Goal: Task Accomplishment & Management: Manage account settings

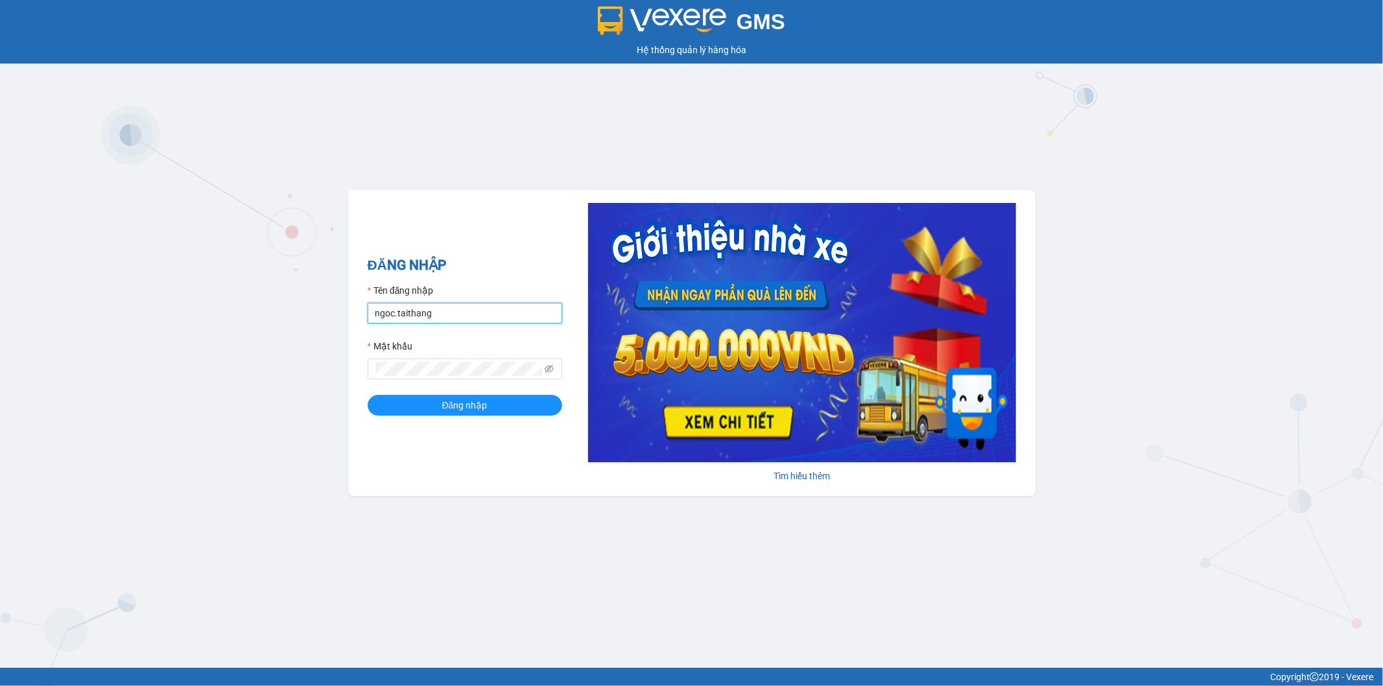
click at [477, 311] on input "ngoc.taithang" at bounding box center [465, 313] width 194 height 21
type input "nhi.taithang"
click at [495, 415] on button "Đăng nhập" at bounding box center [465, 405] width 194 height 21
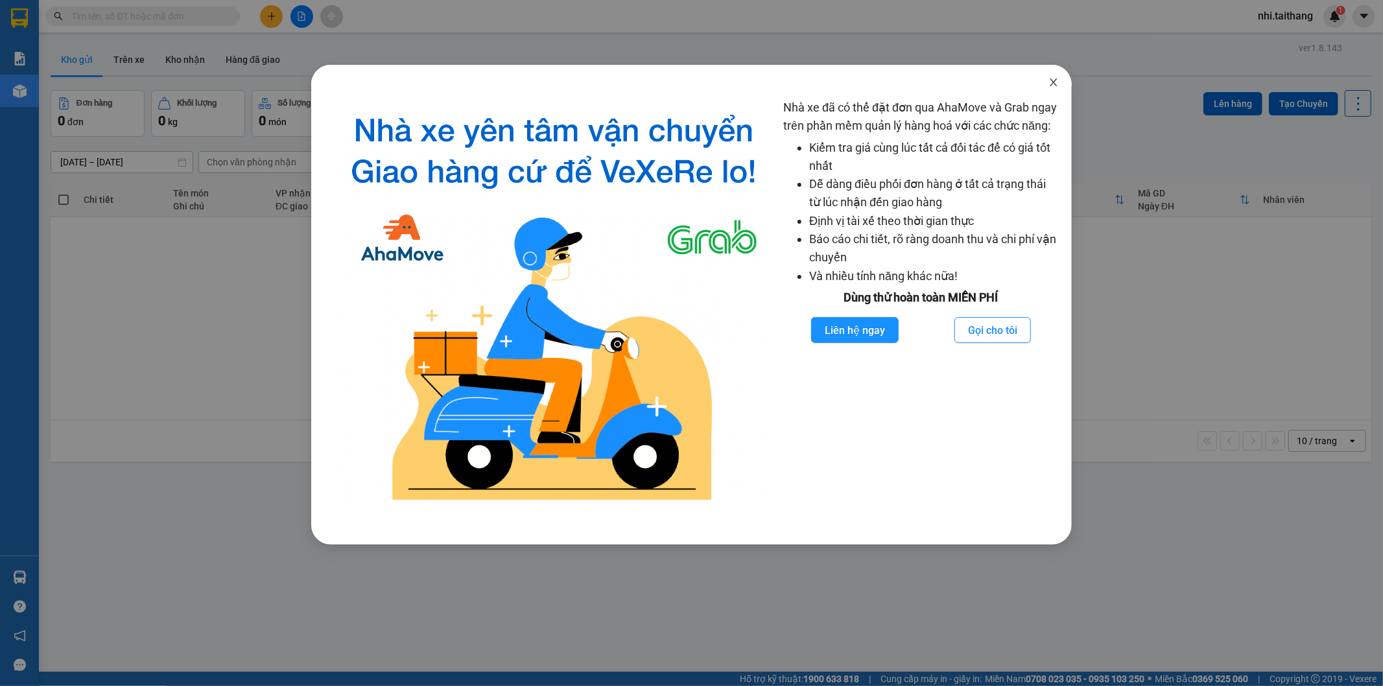
click at [1052, 86] on icon "close" at bounding box center [1053, 82] width 10 height 10
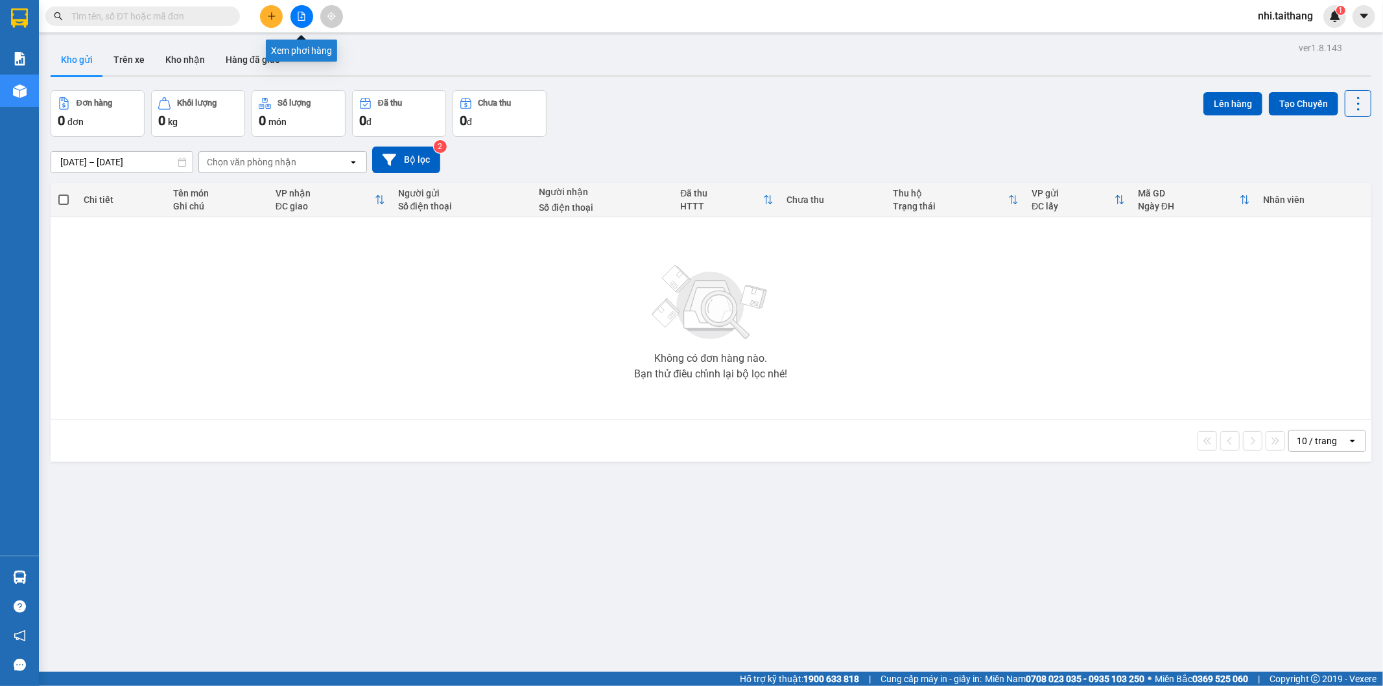
click at [298, 21] on button at bounding box center [301, 16] width 23 height 23
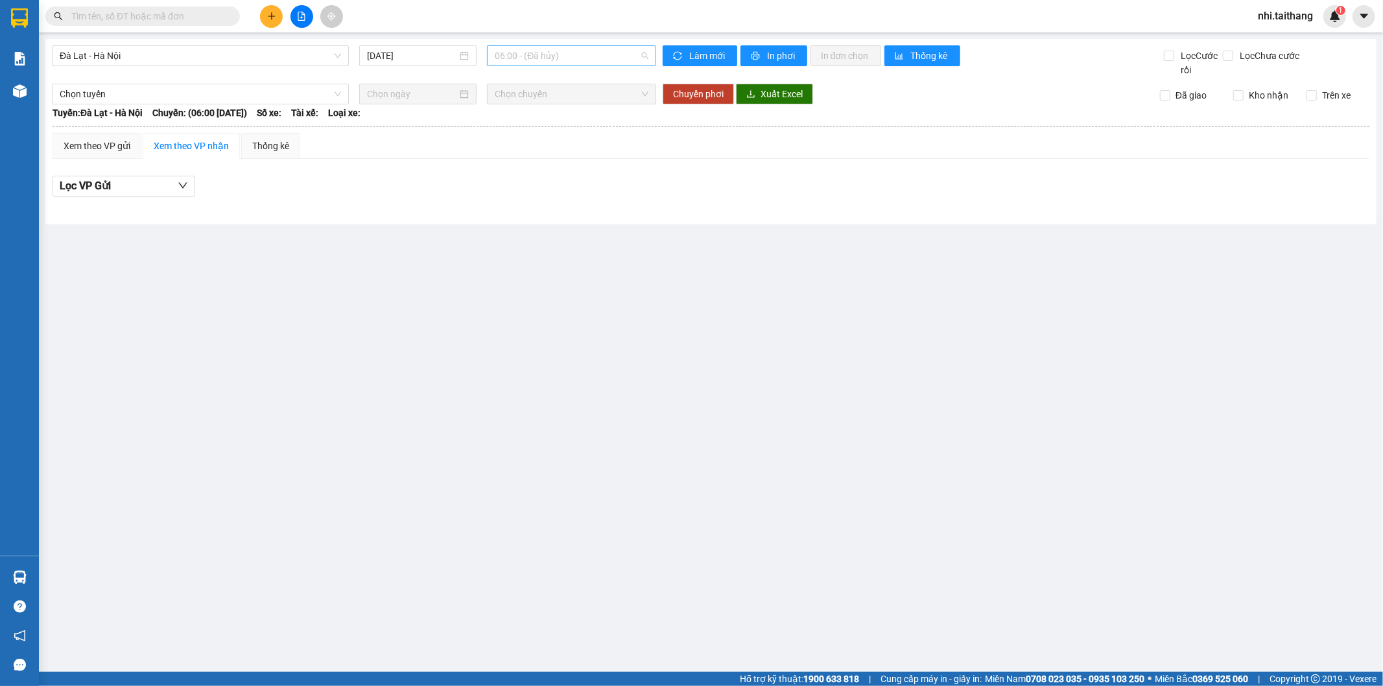
click at [558, 56] on span "06:00 - (Đã hủy)" at bounding box center [571, 55] width 153 height 19
